Goal: Task Accomplishment & Management: Complete application form

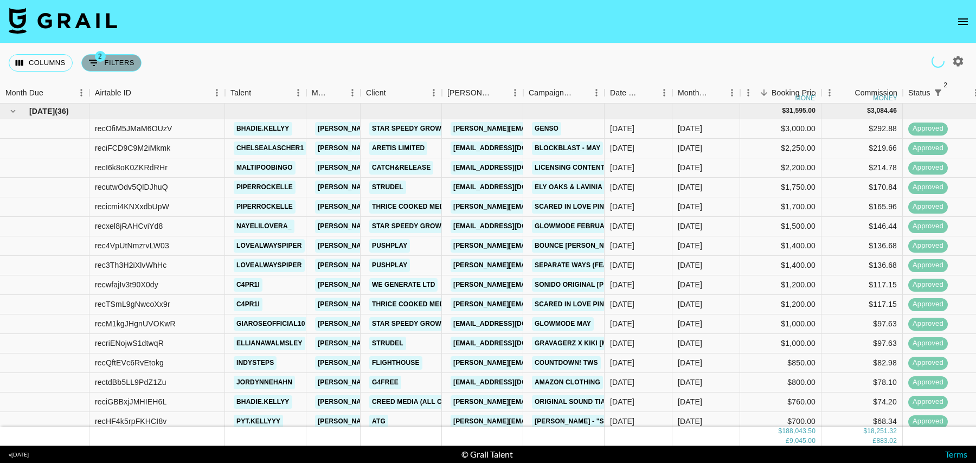
click at [100, 65] on button "2 Filters" at bounding box center [111, 62] width 60 height 17
select select "status"
select select "isNotAnyOf"
select select "status"
select select "isNotAnyOf"
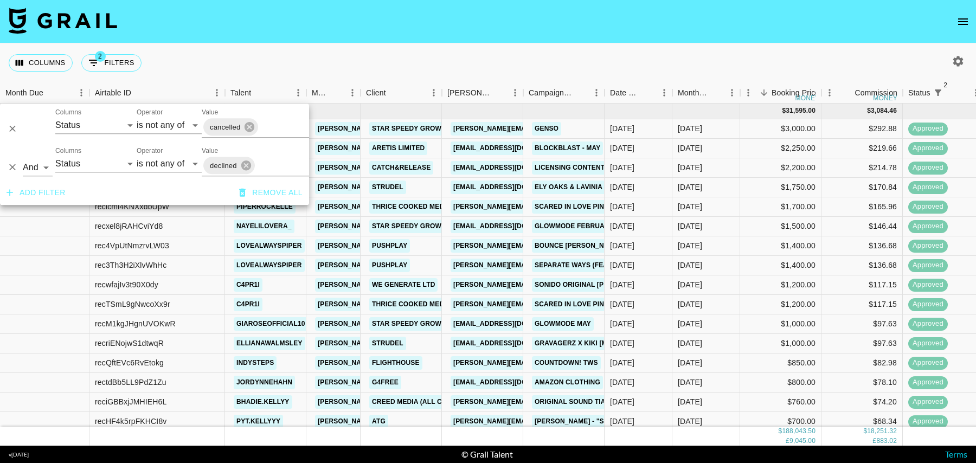
click at [44, 191] on button "Add filter" at bounding box center [36, 193] width 68 height 20
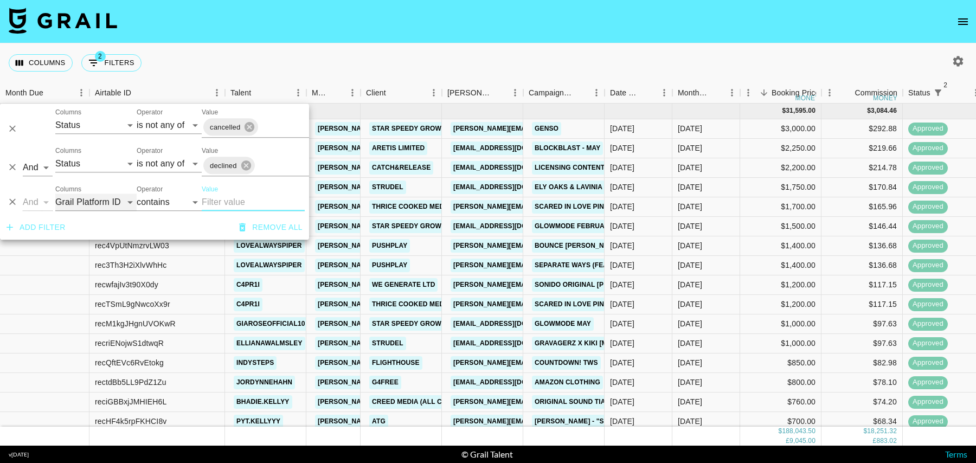
click at [83, 209] on select "Grail Platform ID Airtable ID Talent Manager Client [PERSON_NAME] Campaign (Typ…" at bounding box center [95, 202] width 81 height 17
select select "talentName"
click at [216, 202] on input "Value" at bounding box center [253, 202] width 103 height 17
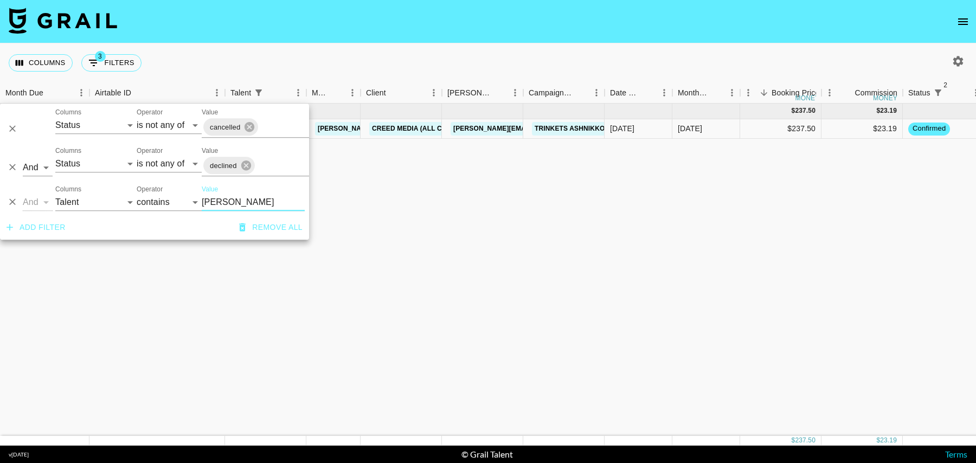
type input "[PERSON_NAME]"
click at [779, 129] on div "$237.50" at bounding box center [780, 129] width 81 height 20
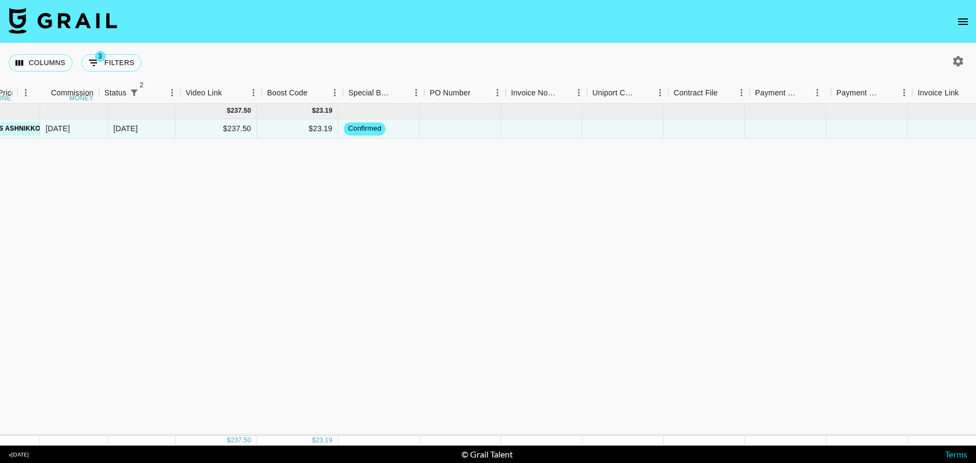
scroll to position [0, 865]
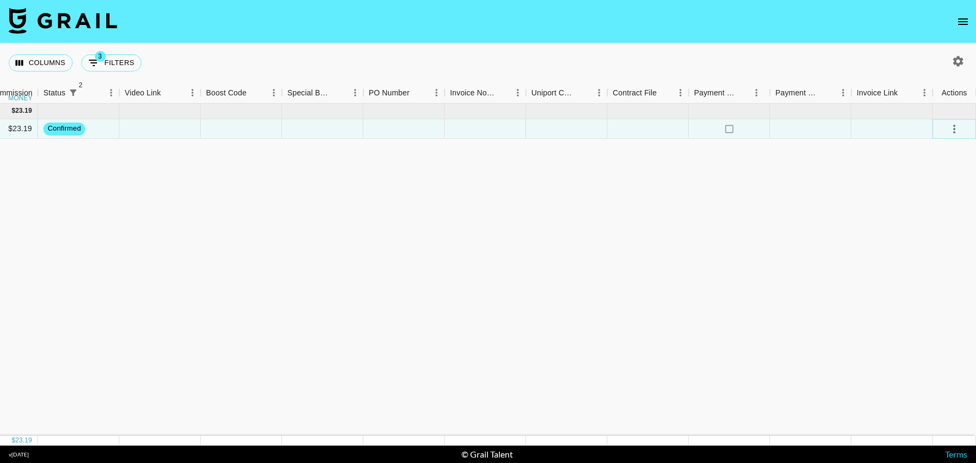
click at [957, 130] on icon "select merge strategy" at bounding box center [954, 129] width 13 height 13
click at [935, 187] on li "Draft Created" at bounding box center [941, 191] width 70 height 20
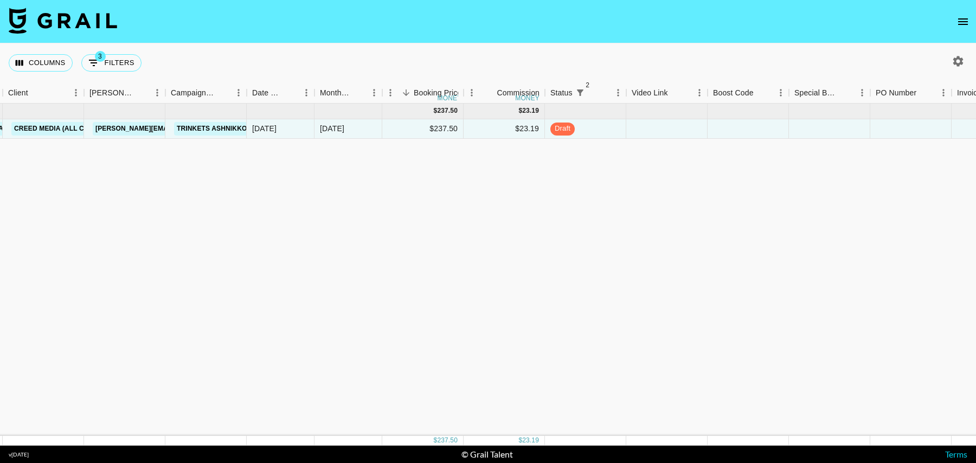
scroll to position [0, 80]
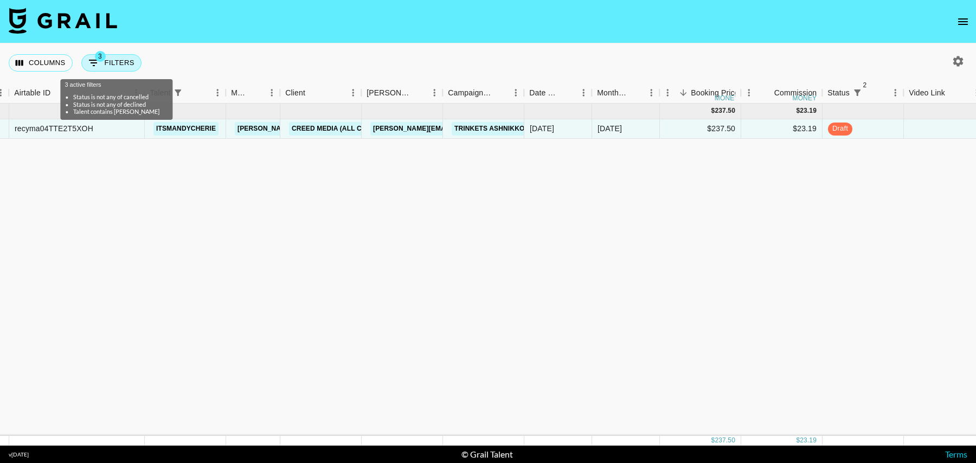
click at [111, 65] on button "3 Filters" at bounding box center [111, 62] width 60 height 17
select select "status"
select select "isNotAnyOf"
select select "status"
select select "isNotAnyOf"
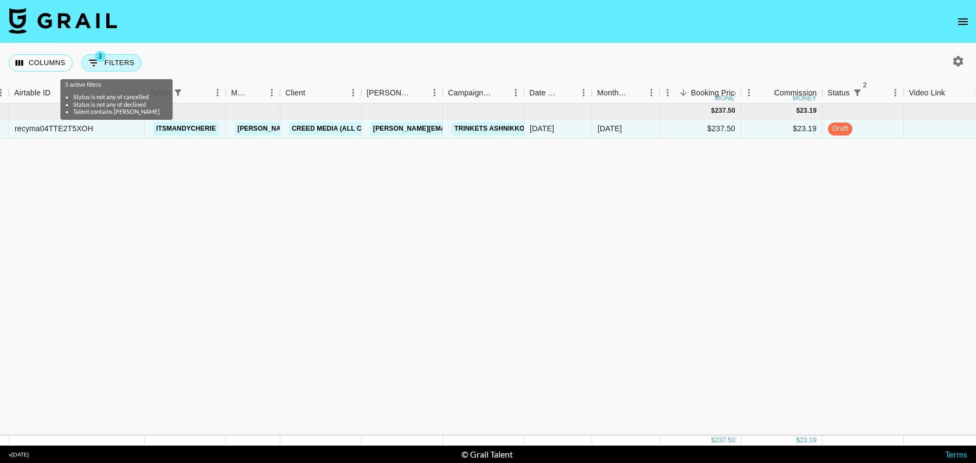
select select "talentName"
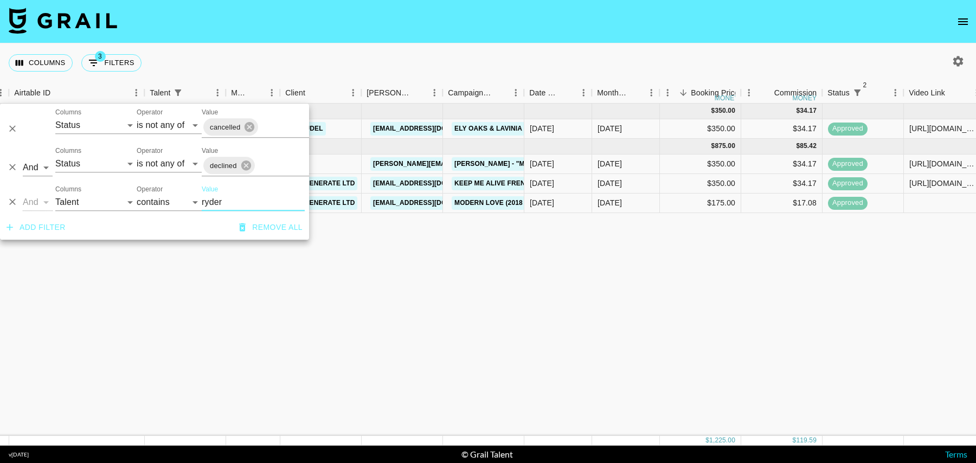
type input "ryder"
click at [960, 14] on button "open drawer" at bounding box center [963, 22] width 22 height 22
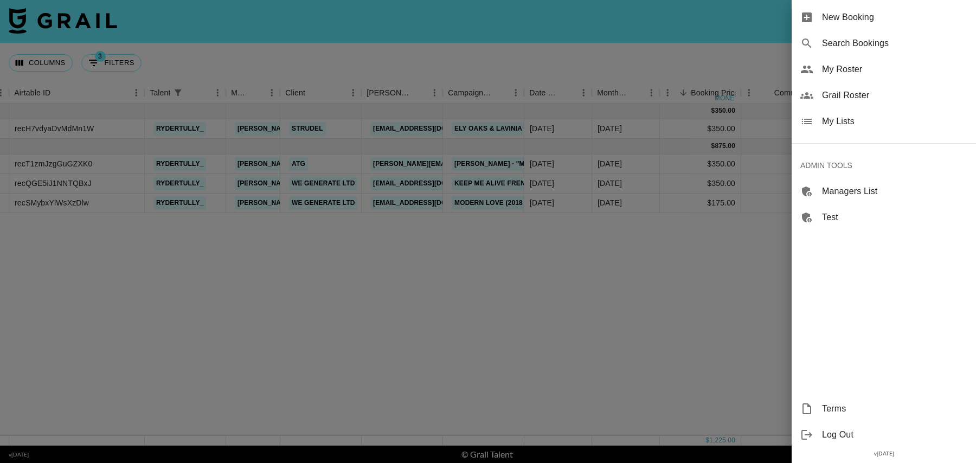
click at [893, 11] on span "New Booking" at bounding box center [894, 17] width 145 height 13
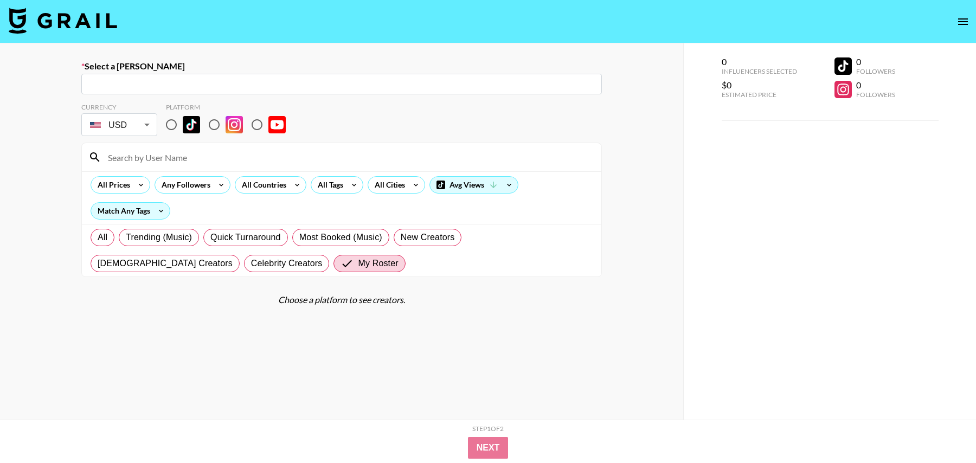
click at [257, 83] on input "text" at bounding box center [342, 84] width 508 height 12
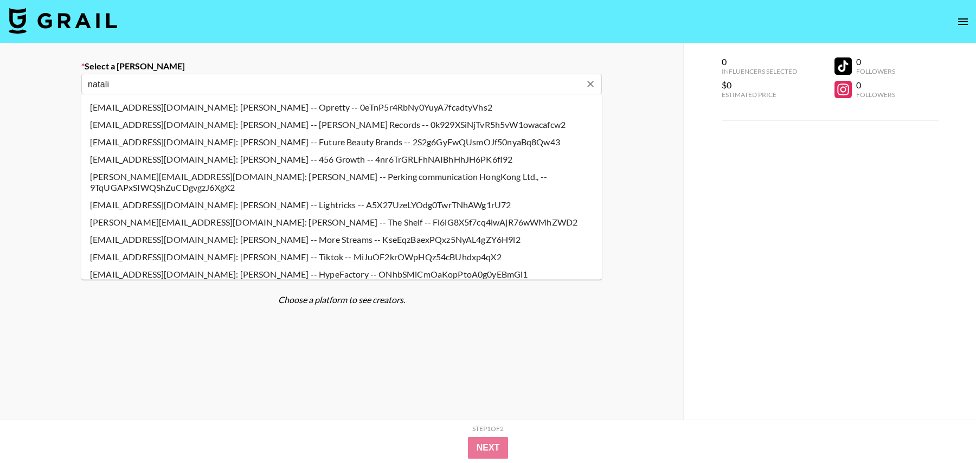
type input "[PERSON_NAME][EMAIL_ADDRESS][DOMAIN_NAME]: [PERSON_NAME] -- we generate -- icIA…"
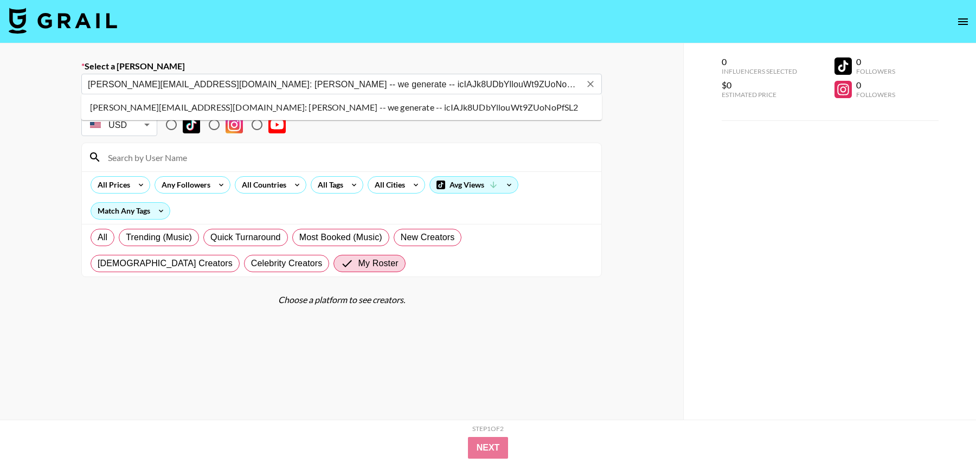
click at [170, 106] on li "[PERSON_NAME][EMAIL_ADDRESS][DOMAIN_NAME]: [PERSON_NAME] -- we generate -- icIA…" at bounding box center [341, 107] width 521 height 17
select select "Song"
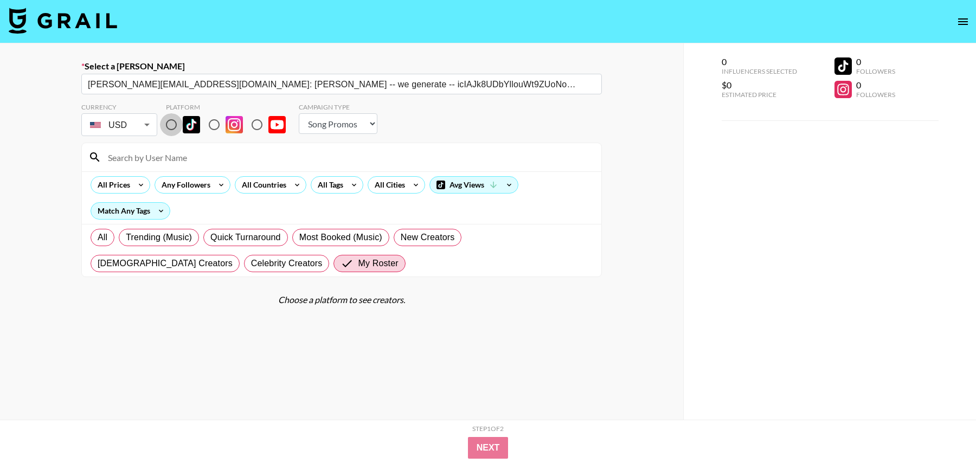
click at [170, 126] on input "radio" at bounding box center [171, 124] width 23 height 23
radio input "true"
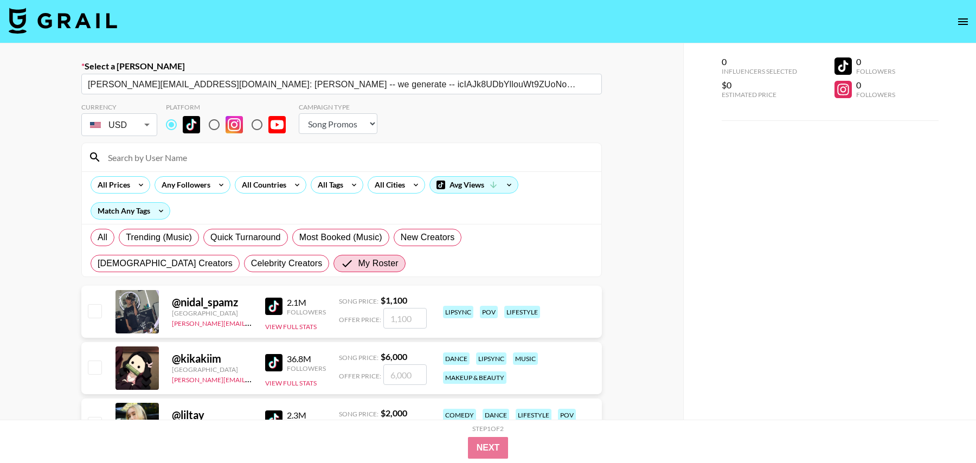
click at [176, 150] on input at bounding box center [347, 157] width 493 height 17
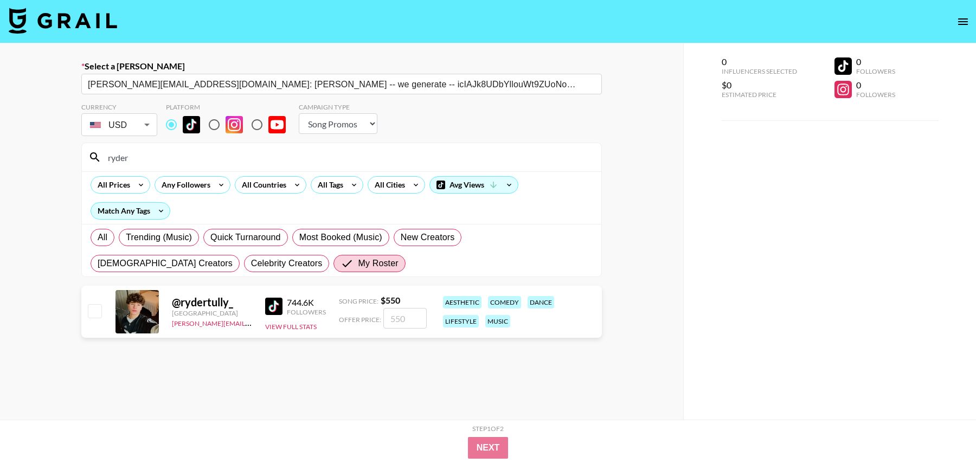
type input "ryder"
click at [98, 310] on input "checkbox" at bounding box center [94, 310] width 13 height 13
checkbox input "true"
type input "550"
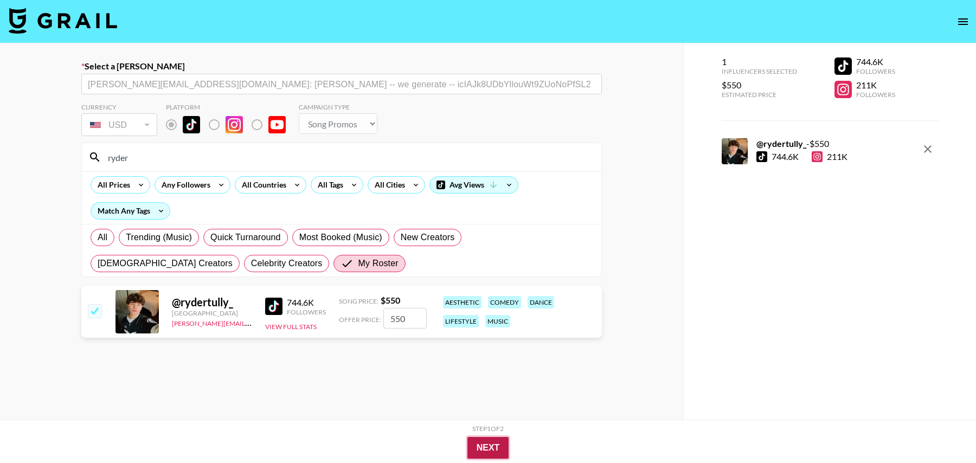
click at [486, 442] on button "Next" at bounding box center [488, 448] width 42 height 22
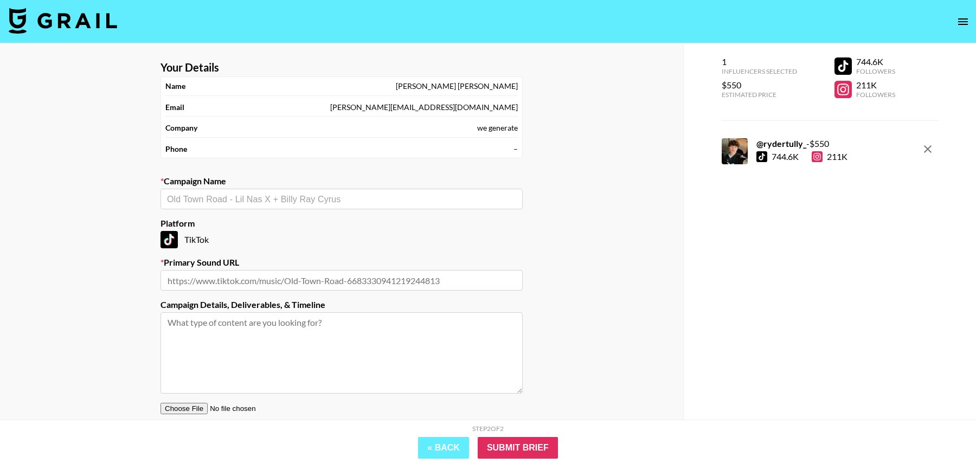
click at [282, 207] on div "​" at bounding box center [342, 199] width 362 height 21
click at [249, 221] on li "[PERSON_NAME] - It’s Not Over" at bounding box center [342, 221] width 362 height 17
type input "[PERSON_NAME] - It’s Not Over"
type input "[URL][DOMAIN_NAME]"
type textarea "TikTok --"
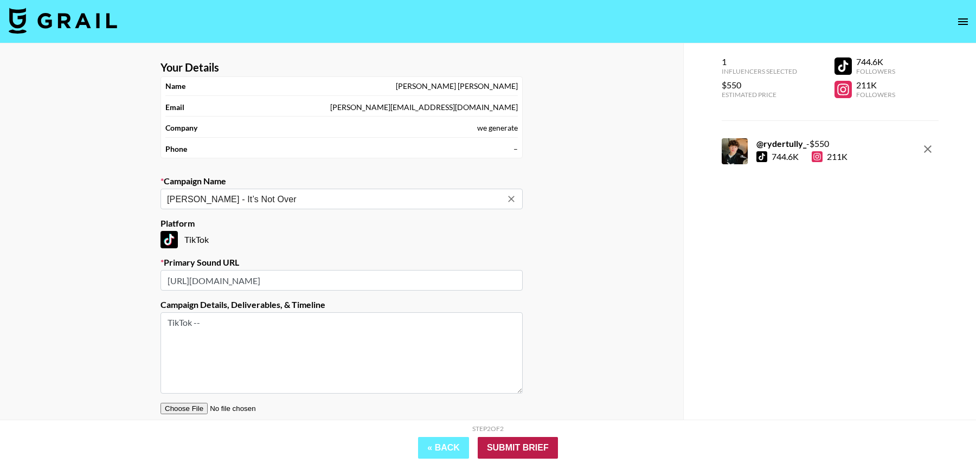
type input "[PERSON_NAME] - It’s Not Over"
click at [525, 448] on input "Submit Brief" at bounding box center [518, 448] width 80 height 22
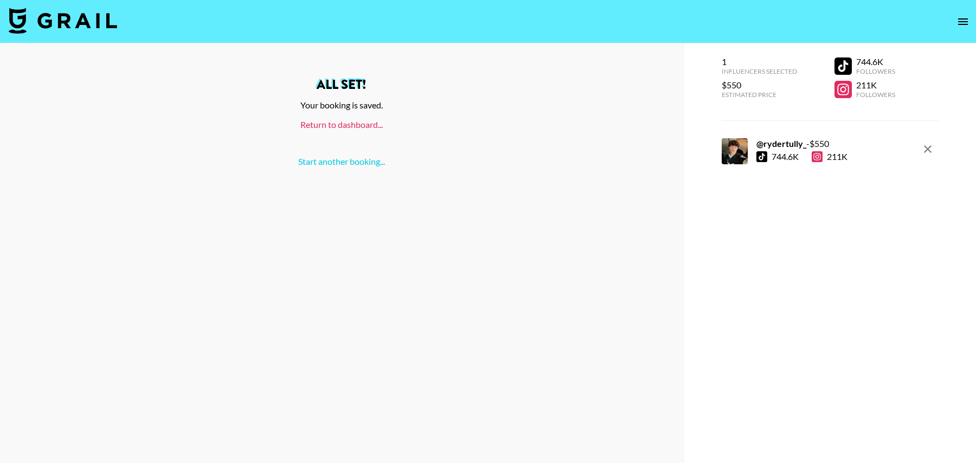
click at [326, 123] on link "Return to dashboard..." at bounding box center [341, 124] width 82 height 10
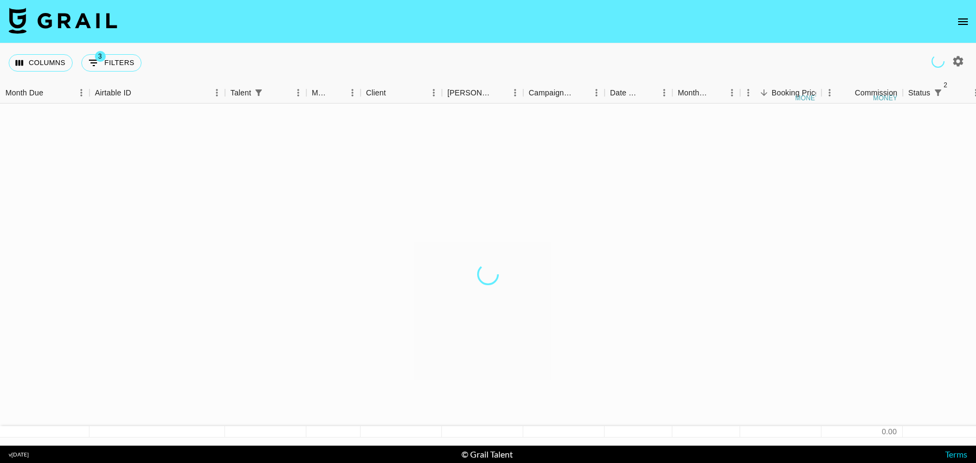
click at [109, 62] on button "3 Filters" at bounding box center [111, 62] width 60 height 17
select select "status"
select select "isNotAnyOf"
select select "status"
select select "isNotAnyOf"
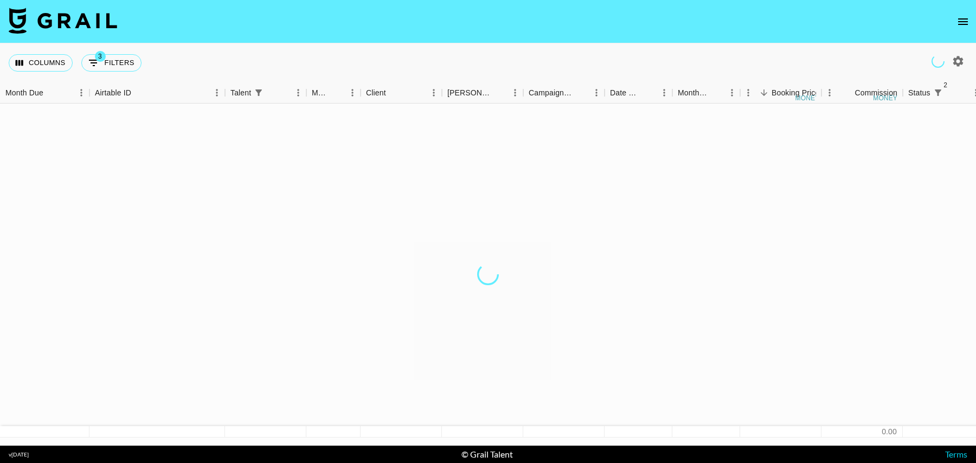
select select "talentName"
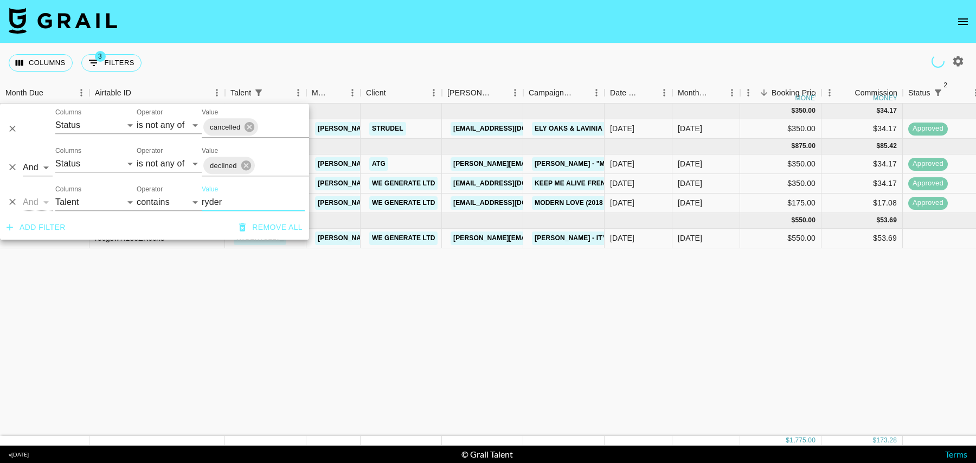
click at [920, 248] on div "[DATE] ( 1 ) $ 350.00 $ 34.17 recH7vdyaDvMdMn1W rydertully_ [PERSON_NAME][EMAIL…" at bounding box center [920, 270] width 1841 height 332
click at [921, 243] on div at bounding box center [943, 239] width 81 height 20
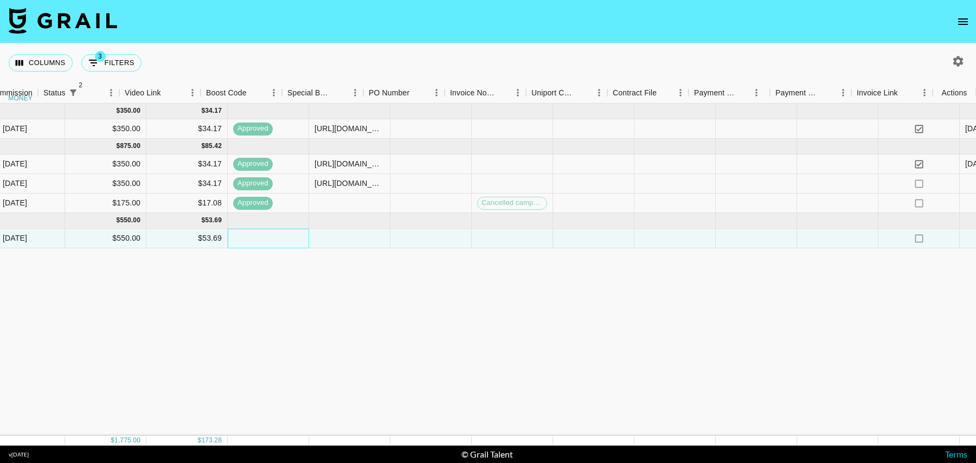
scroll to position [0, 865]
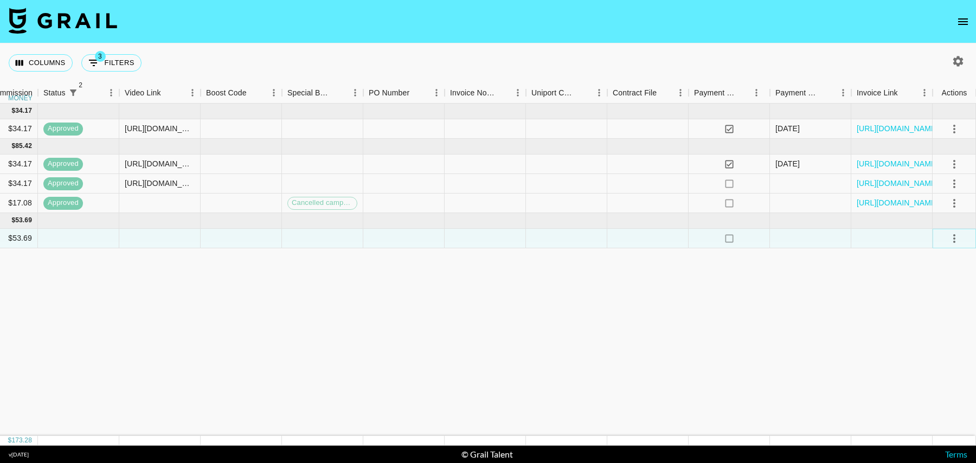
click at [951, 238] on icon "select merge strategy" at bounding box center [954, 238] width 13 height 13
click at [930, 257] on li "Confirm" at bounding box center [941, 262] width 70 height 20
click at [124, 57] on button "3 Filters" at bounding box center [111, 62] width 60 height 17
select select "status"
select select "isNotAnyOf"
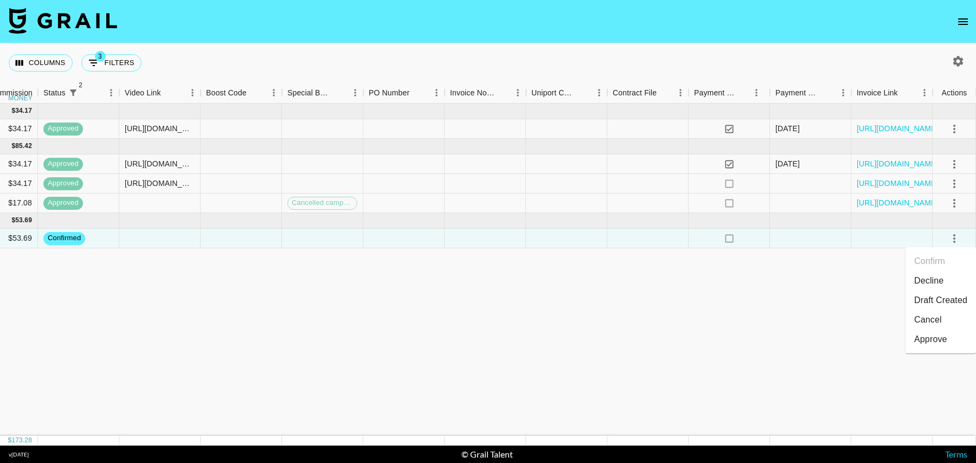
select select "status"
select select "isNotAnyOf"
select select "talentName"
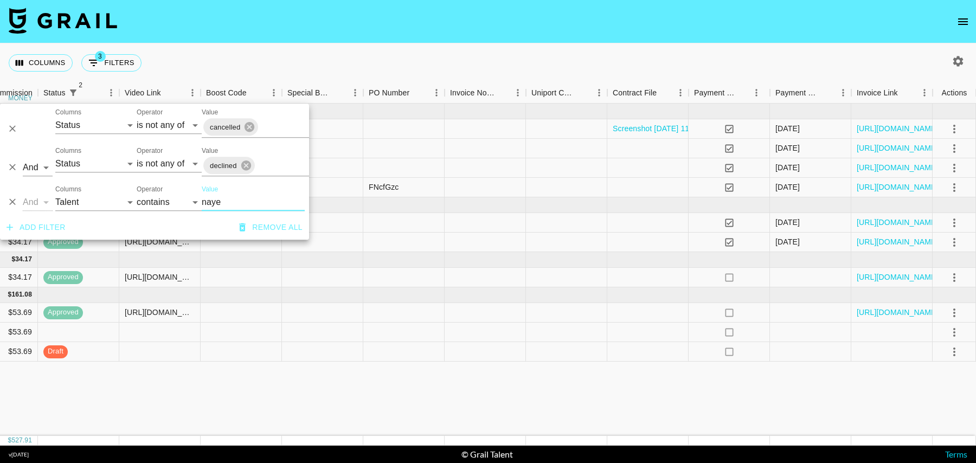
type input "naye"
click at [346, 329] on div at bounding box center [322, 333] width 81 height 20
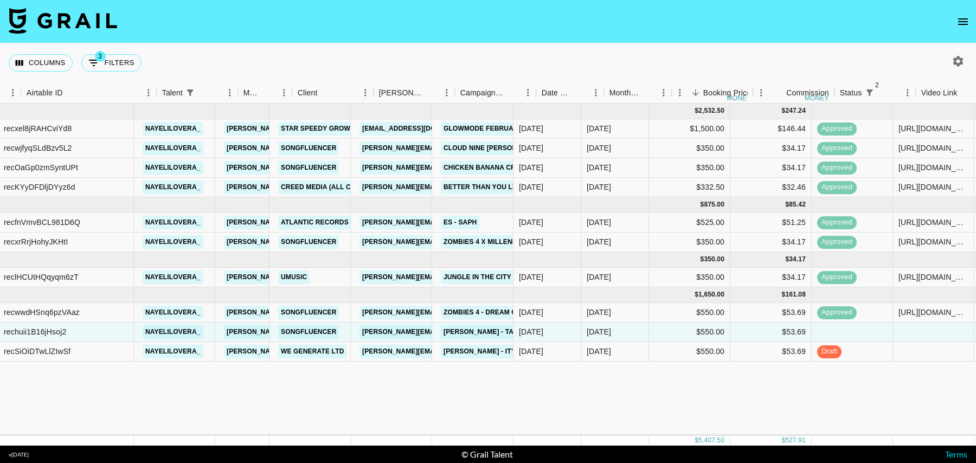
scroll to position [0, 28]
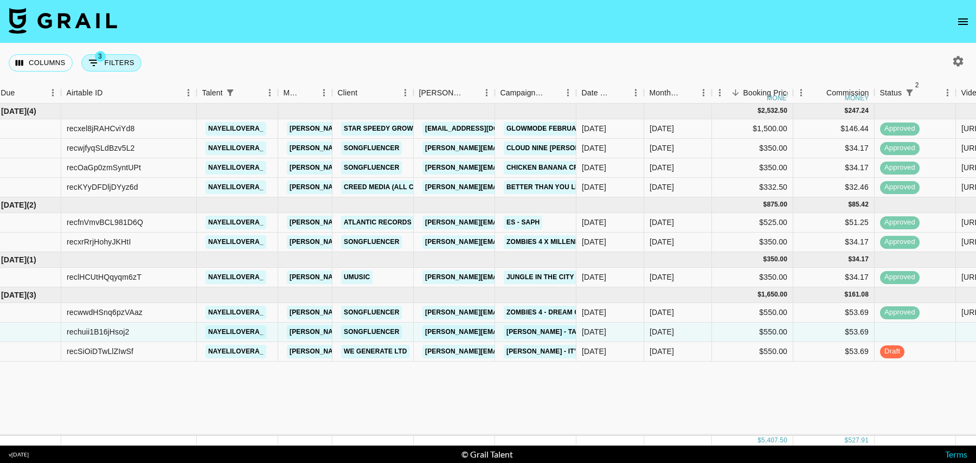
click at [111, 59] on button "3 Filters" at bounding box center [111, 62] width 60 height 17
select select "status"
select select "isNotAnyOf"
select select "status"
select select "isNotAnyOf"
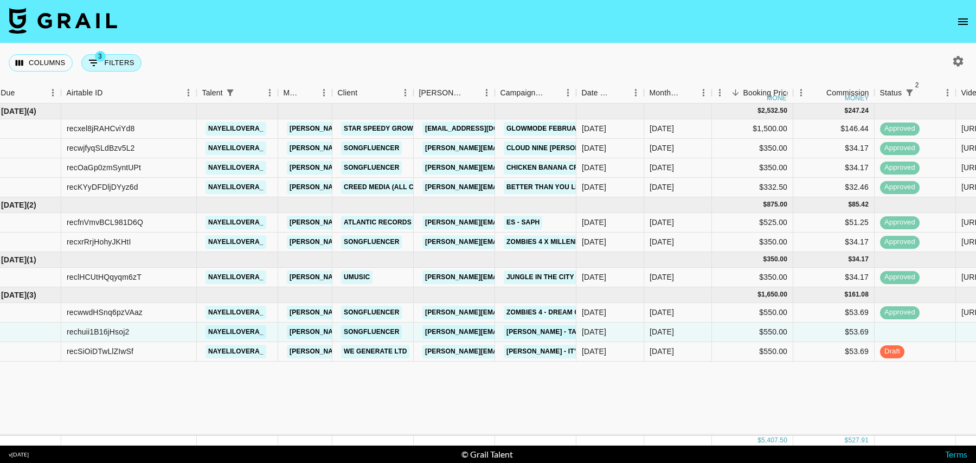
select select "talentName"
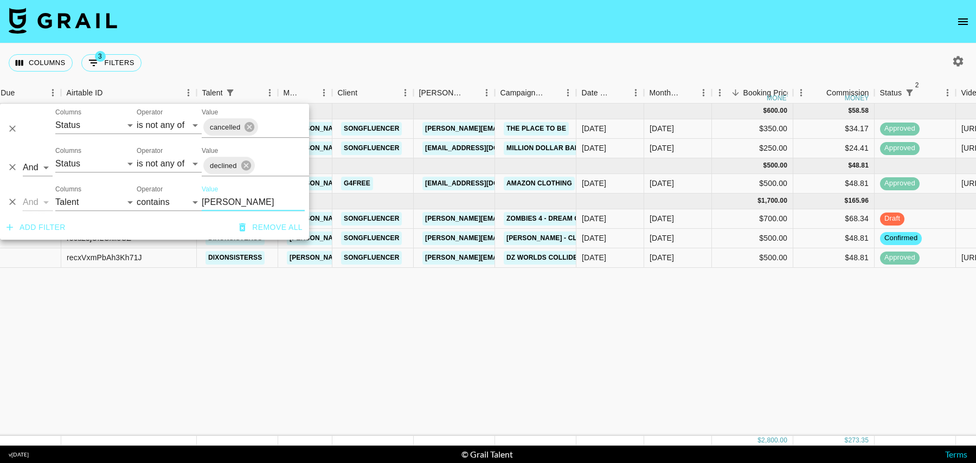
type input "dixon"
click at [734, 255] on div "$500.00" at bounding box center [752, 258] width 81 height 20
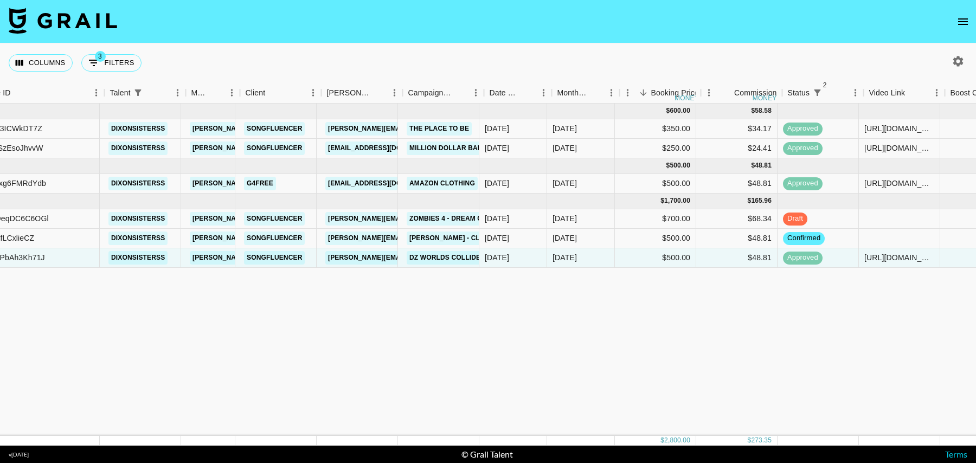
scroll to position [0, 138]
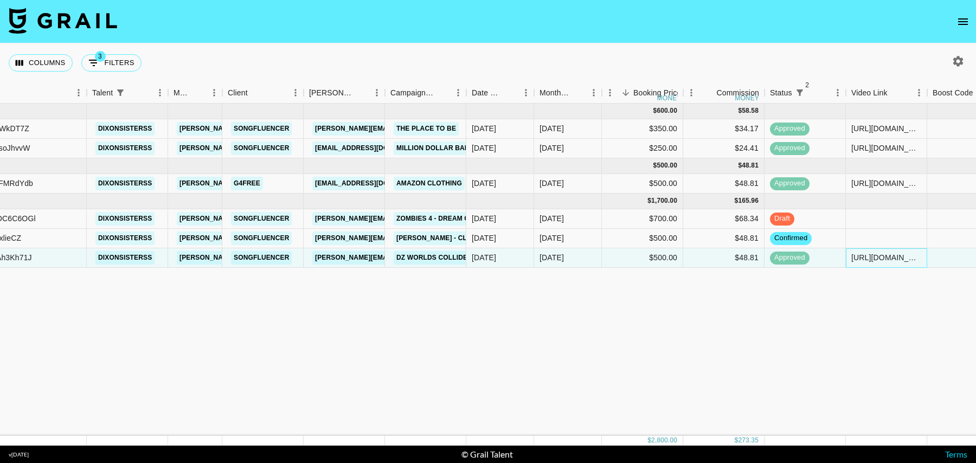
click at [892, 256] on div "https://www.tiktok.com/@lover.dixon/video/7538650785148603678?_r=1&_t=ZP-8yt9SC…" at bounding box center [886, 257] width 70 height 11
